Goal: Find specific page/section: Find specific page/section

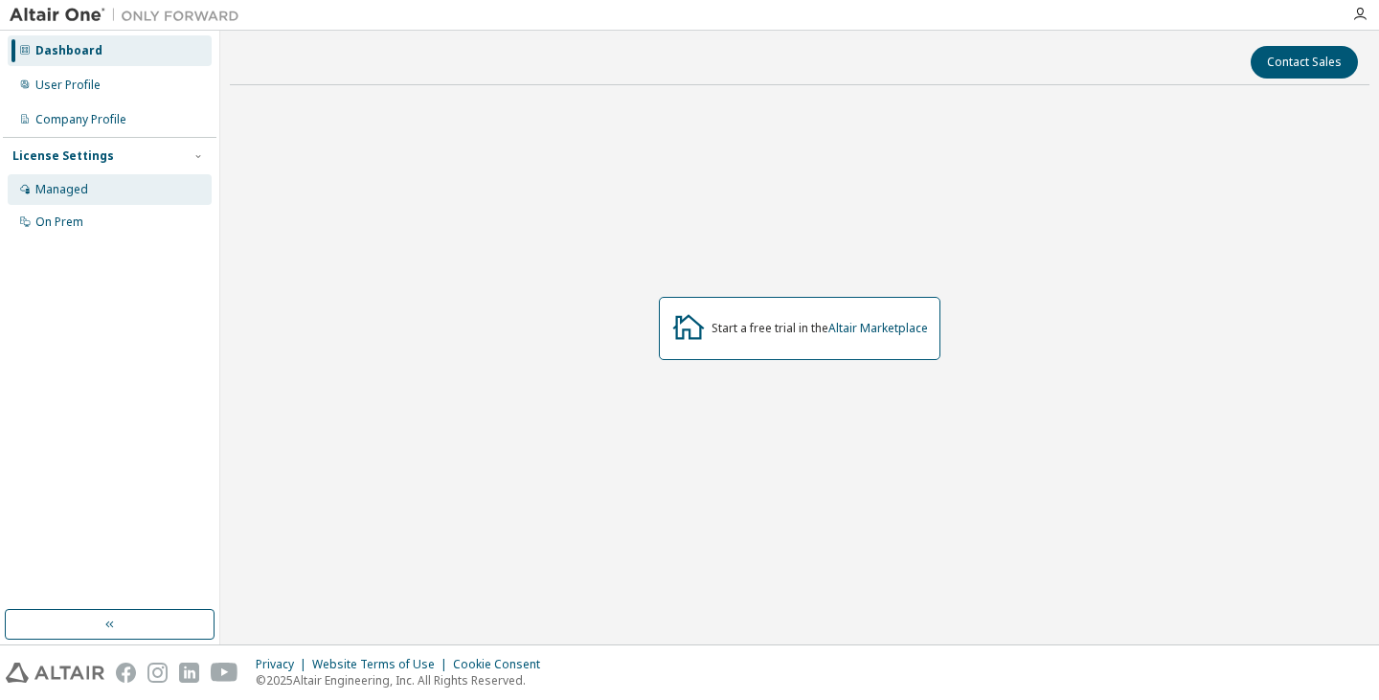
click at [44, 201] on div "Managed" at bounding box center [110, 189] width 204 height 31
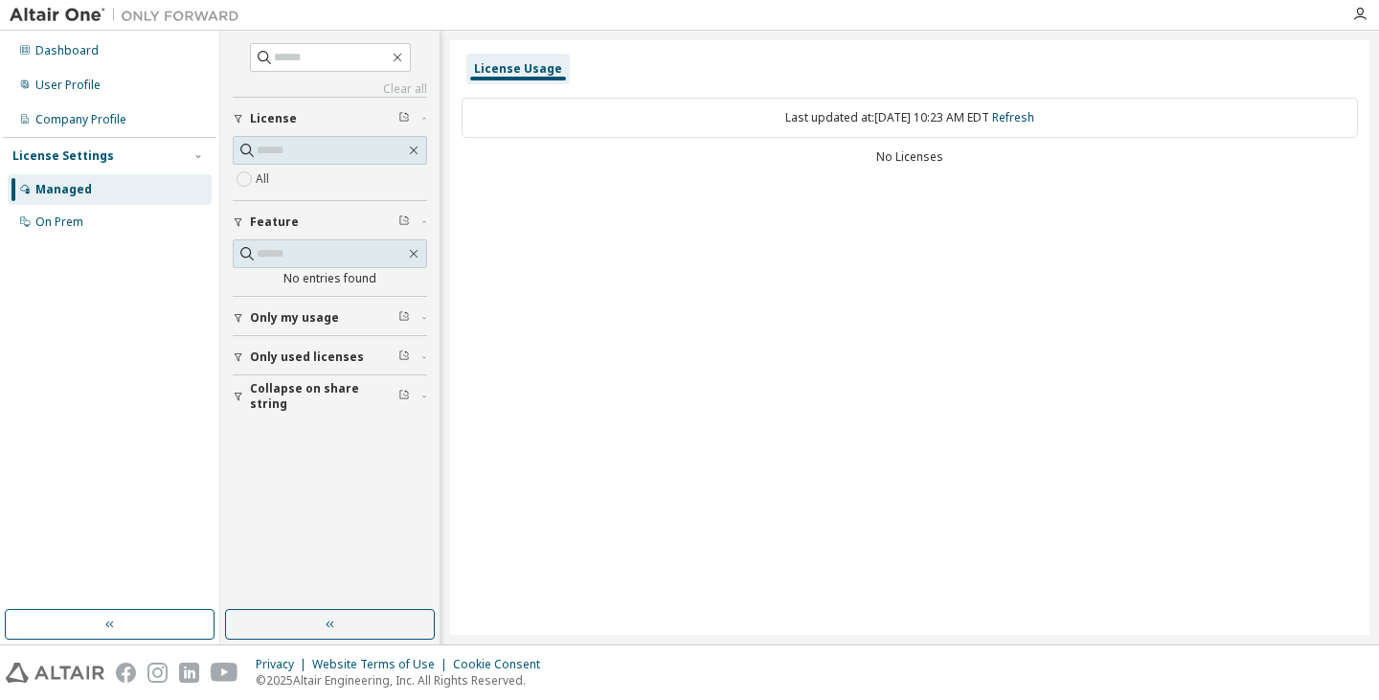
click at [355, 350] on span "Only used licenses" at bounding box center [307, 357] width 114 height 15
click at [404, 354] on icon "button" at bounding box center [403, 355] width 11 height 11
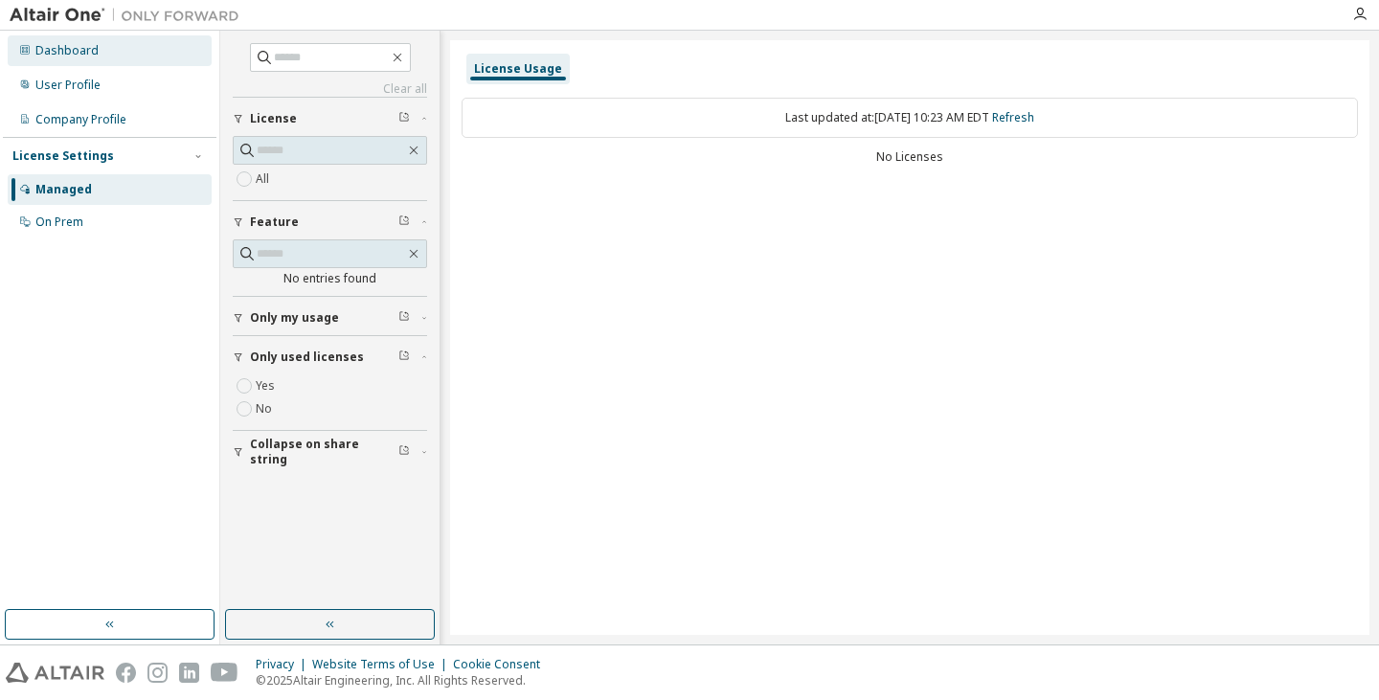
click at [75, 56] on div "Dashboard" at bounding box center [66, 50] width 63 height 15
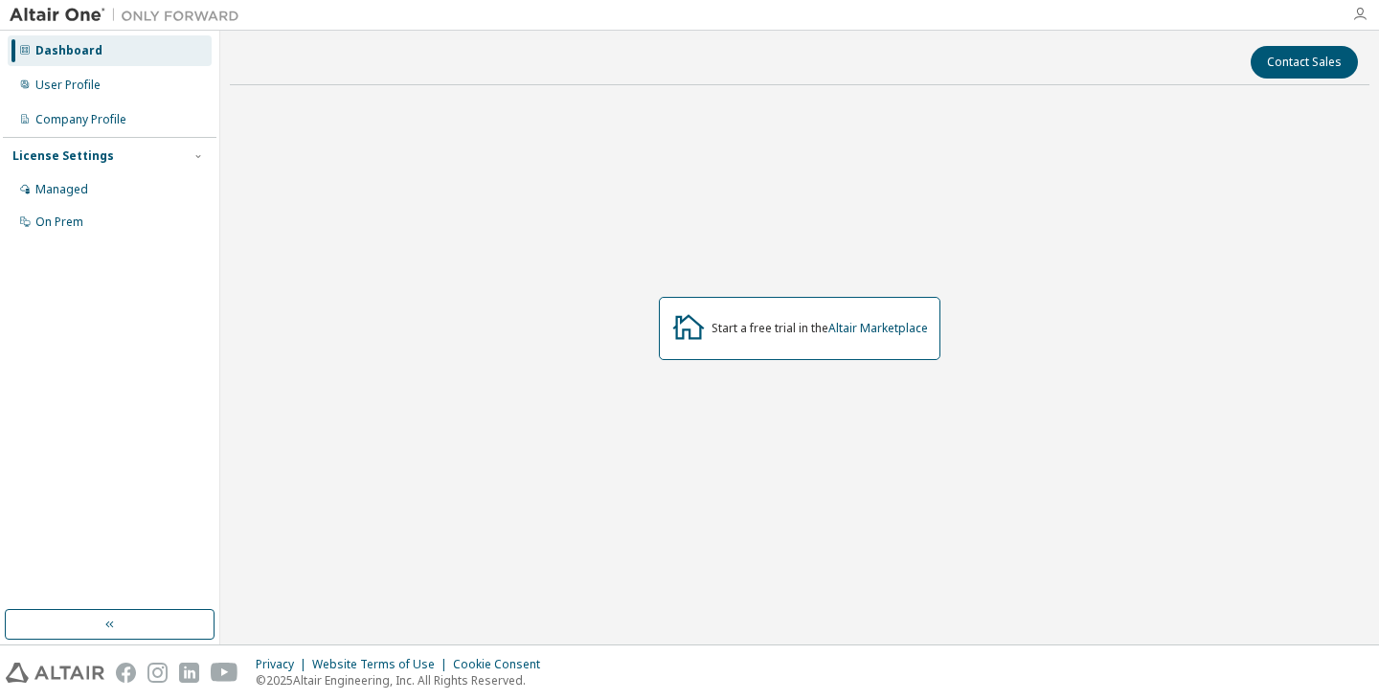
click at [1353, 16] on icon "button" at bounding box center [1359, 14] width 15 height 15
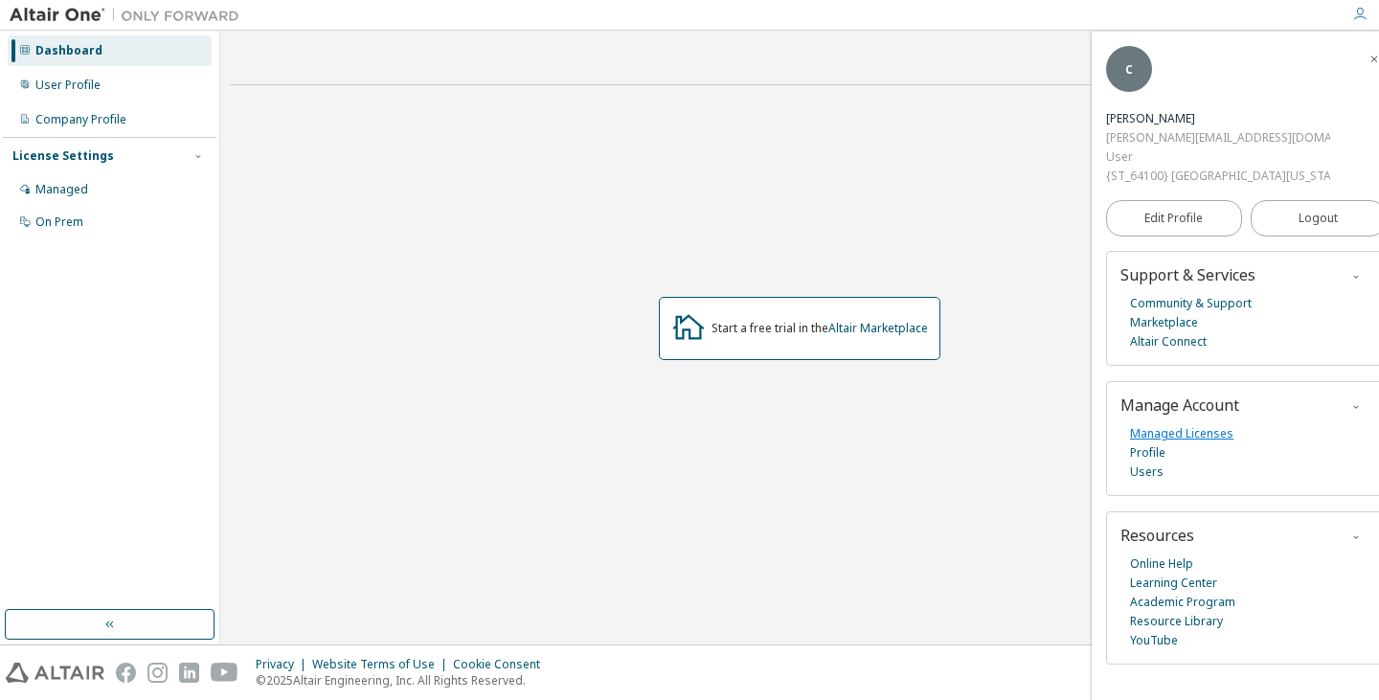
click at [1165, 436] on link "Managed Licenses" at bounding box center [1181, 433] width 103 height 19
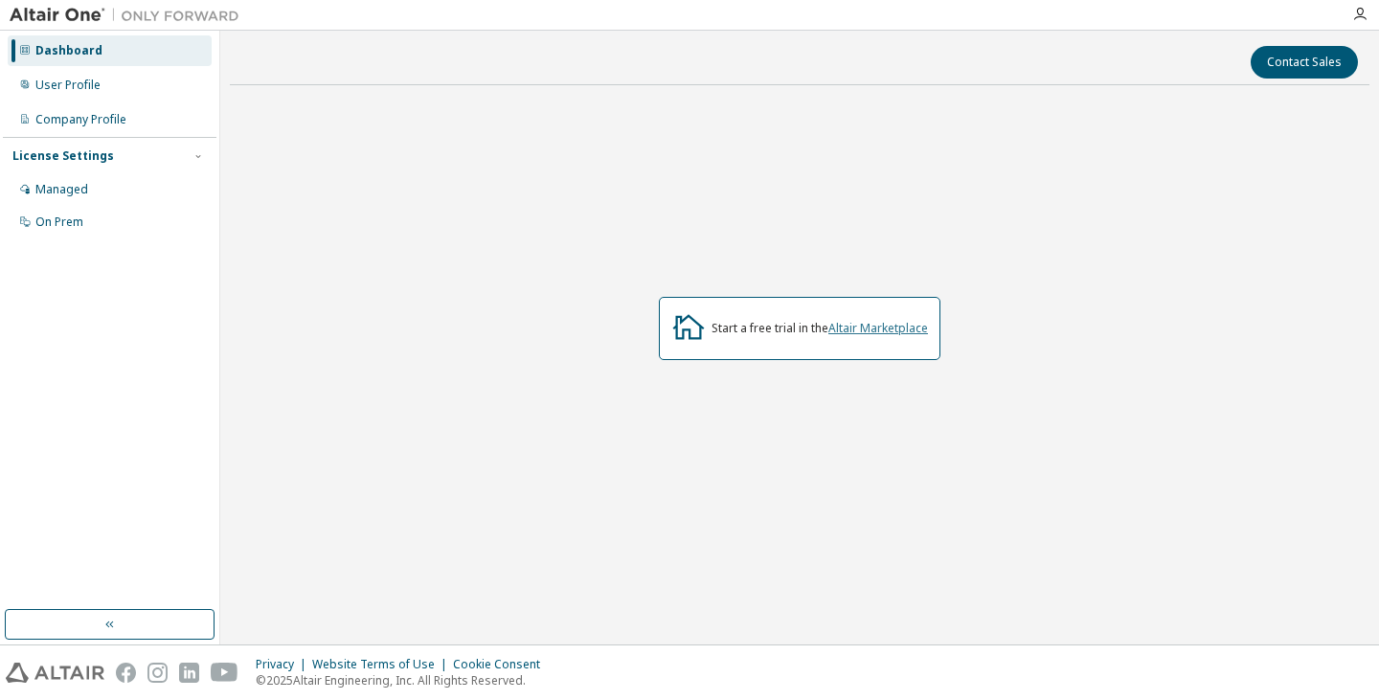
click at [869, 330] on link "Altair Marketplace" at bounding box center [878, 328] width 100 height 16
